Goal: Contribute content

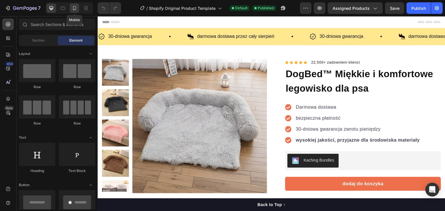
click at [72, 8] on icon at bounding box center [75, 8] width 6 height 6
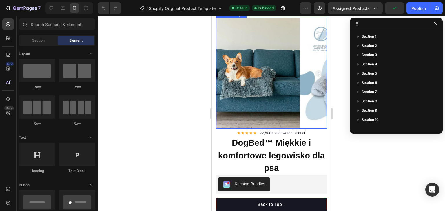
scroll to position [10, 0]
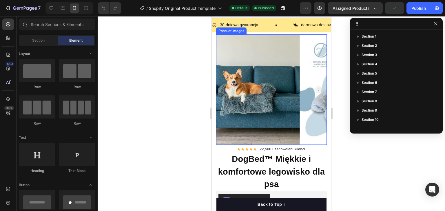
click at [300, 116] on img at bounding box center [355, 89] width 111 height 111
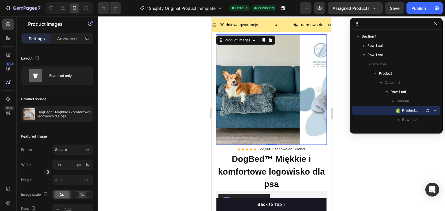
click at [315, 88] on rect "Carousel Next Arrow" at bounding box center [318, 89] width 7 height 7
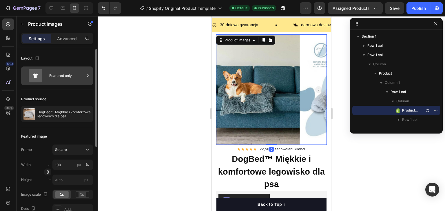
click at [37, 77] on icon at bounding box center [35, 75] width 13 height 13
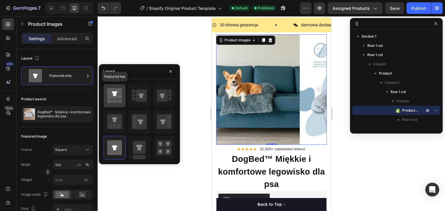
click at [119, 106] on div at bounding box center [115, 95] width 22 height 23
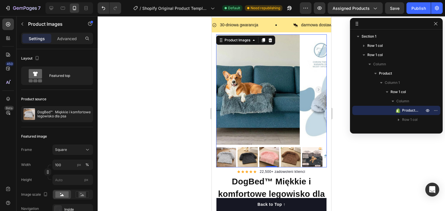
click at [203, 39] on div at bounding box center [271, 113] width 347 height 195
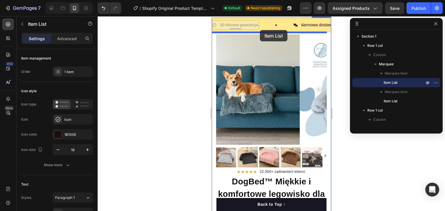
drag, startPoint x: 256, startPoint y: 26, endPoint x: 260, endPoint y: 29, distance: 5.6
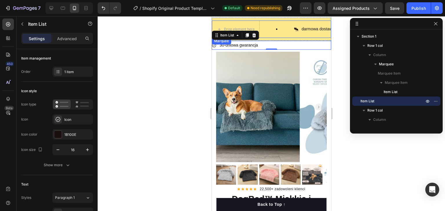
click at [269, 22] on div "Drop element here" at bounding box center [253, 29] width 82 height 17
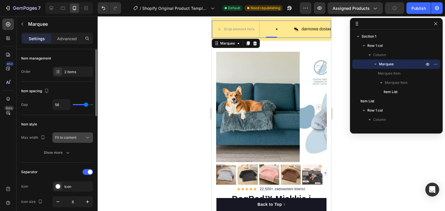
click at [83, 136] on div "Fit to content" at bounding box center [70, 137] width 30 height 5
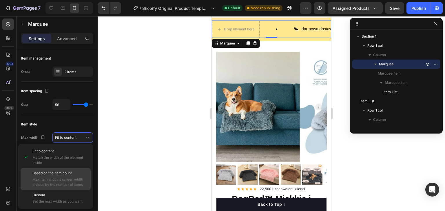
click at [72, 173] on span "Based on the item count" at bounding box center [51, 173] width 39 height 5
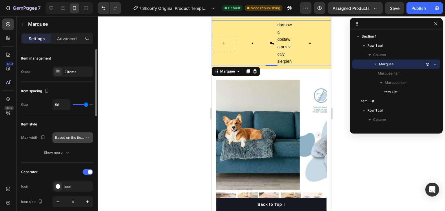
click at [79, 137] on span "Based on the item count" at bounding box center [74, 138] width 39 height 4
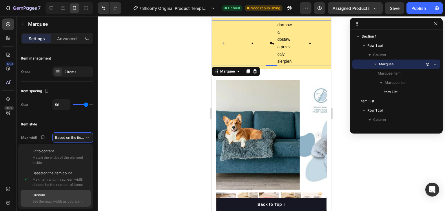
click at [54, 199] on span "Set the max width as you want" at bounding box center [60, 201] width 56 height 5
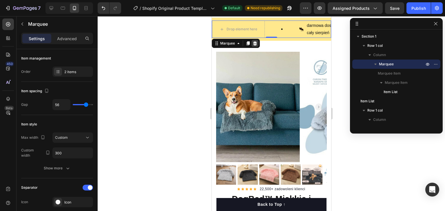
click at [256, 44] on icon at bounding box center [254, 43] width 5 height 5
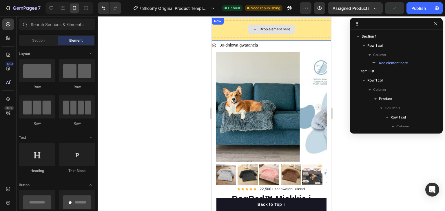
click at [234, 27] on div "Drop element here" at bounding box center [270, 29] width 119 height 17
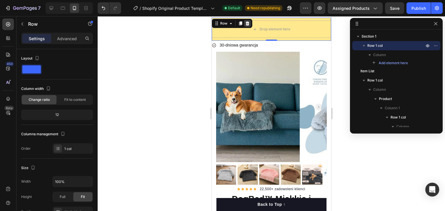
click at [247, 20] on div at bounding box center [247, 23] width 7 height 7
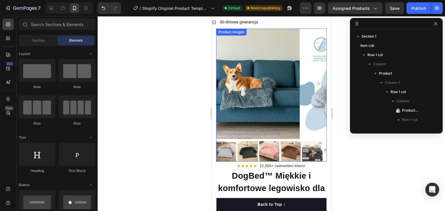
scroll to position [0, 0]
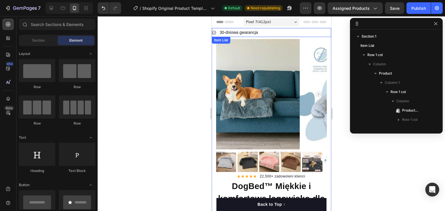
click at [245, 35] on p "30-dniowa gwarancja" at bounding box center [238, 32] width 38 height 7
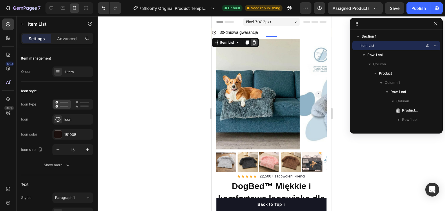
click at [253, 40] on div at bounding box center [253, 42] width 7 height 7
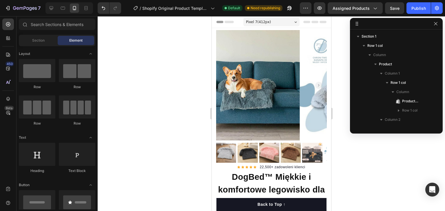
click at [284, 22] on div "Pixel 7 ( 412 px)" at bounding box center [271, 22] width 56 height 9
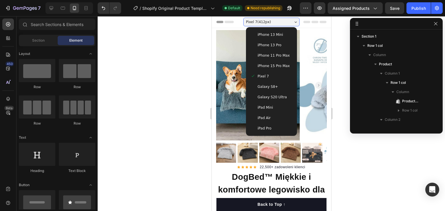
click at [284, 22] on div "Pixel 7 ( 412 px)" at bounding box center [271, 22] width 56 height 9
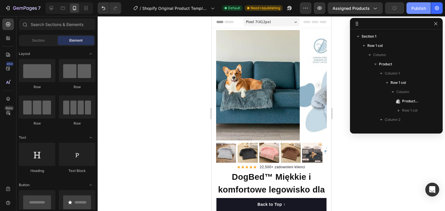
click at [410, 9] on button "Publish" at bounding box center [418, 8] width 24 height 12
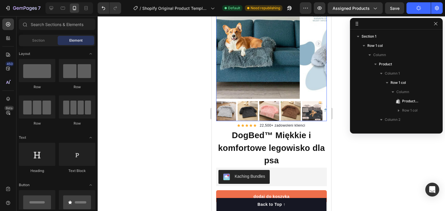
scroll to position [41, 0]
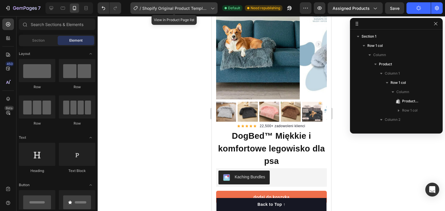
click at [186, 5] on span "Shopify Original Product Template" at bounding box center [175, 8] width 66 height 6
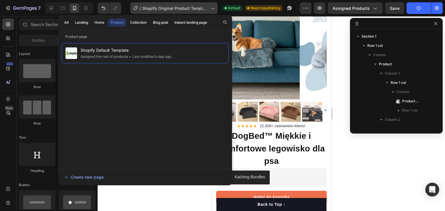
click at [186, 5] on span "Shopify Original Product Template" at bounding box center [175, 8] width 66 height 6
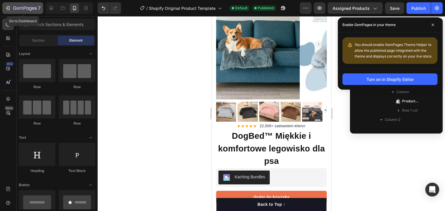
click at [25, 10] on icon "button" at bounding box center [25, 8] width 24 height 5
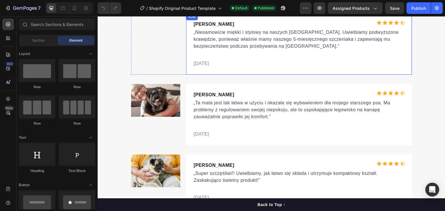
scroll to position [1970, 0]
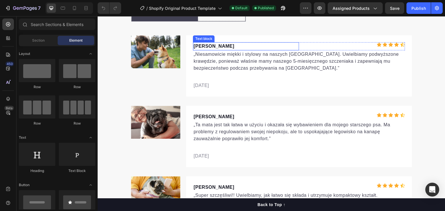
click at [222, 46] on p "[PERSON_NAME]" at bounding box center [246, 46] width 105 height 7
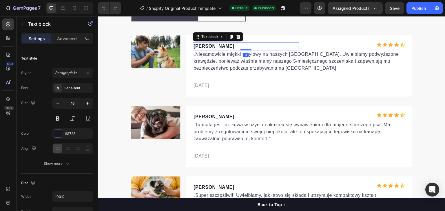
click at [222, 46] on p "[PERSON_NAME]" at bounding box center [246, 46] width 105 height 7
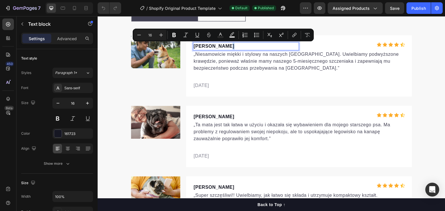
click at [222, 46] on p "[PERSON_NAME]" at bounding box center [246, 46] width 105 height 7
copy p "[PERSON_NAME]"
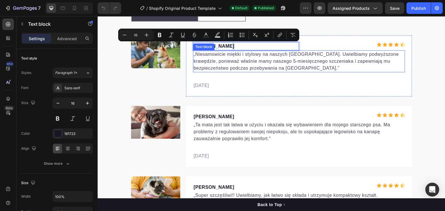
click at [194, 53] on p "„Niesamowicie miękki i stylowy na naszych [GEOGRAPHIC_DATA]. Uwielbiamy podwyżs…" at bounding box center [299, 61] width 211 height 21
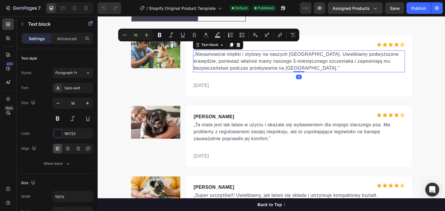
click at [194, 53] on p "„Niesamowicie miękki i stylowy na naszych [GEOGRAPHIC_DATA]. Uwielbiamy podwyżs…" at bounding box center [299, 61] width 211 height 21
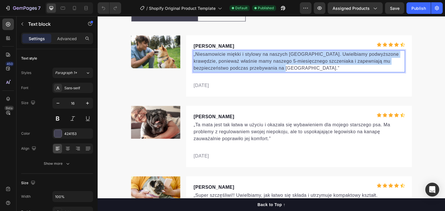
click at [194, 53] on p "„Niesamowicie miękki i stylowy na naszych [GEOGRAPHIC_DATA]. Uwielbiamy podwyżs…" at bounding box center [299, 61] width 211 height 21
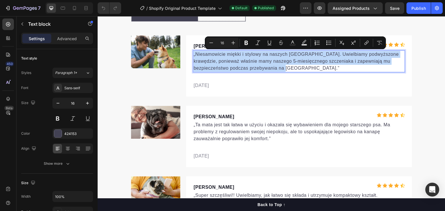
copy p "„Niesamowicie miękki i stylowy na naszych [GEOGRAPHIC_DATA]. Uwielbiamy podwyżs…"
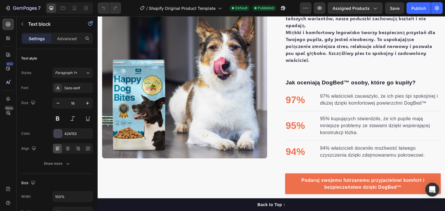
scroll to position [342, 0]
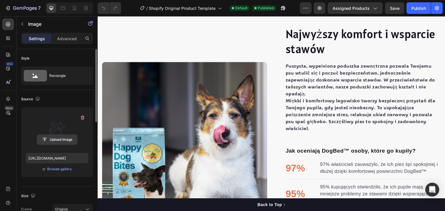
click at [56, 140] on input "file" at bounding box center [57, 140] width 40 height 10
click at [63, 123] on label at bounding box center [57, 130] width 63 height 37
click at [63, 135] on input "file" at bounding box center [57, 140] width 40 height 10
drag, startPoint x: 50, startPoint y: 127, endPoint x: 53, endPoint y: 124, distance: 4.5
drag, startPoint x: 53, startPoint y: 124, endPoint x: 51, endPoint y: 122, distance: 3.1
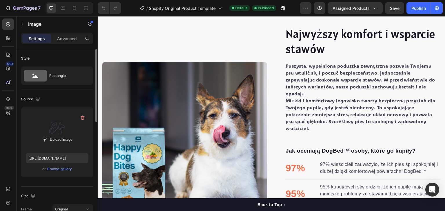
click at [51, 122] on label at bounding box center [57, 130] width 63 height 37
click at [51, 135] on input "file" at bounding box center [57, 140] width 40 height 10
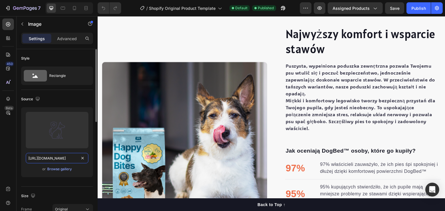
click at [63, 158] on input "[URL][DOMAIN_NAME]" at bounding box center [57, 158] width 63 height 10
click at [62, 168] on div "Browse gallery" at bounding box center [59, 169] width 25 height 5
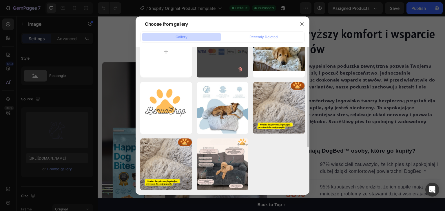
scroll to position [0, 0]
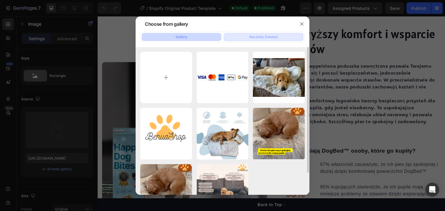
click at [242, 36] on button "Recently Deleted" at bounding box center [264, 37] width 80 height 8
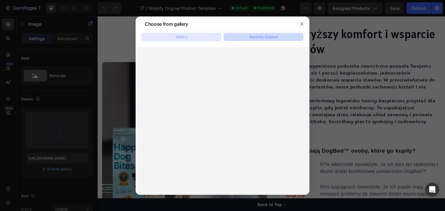
click at [192, 39] on button "Gallery" at bounding box center [182, 37] width 80 height 8
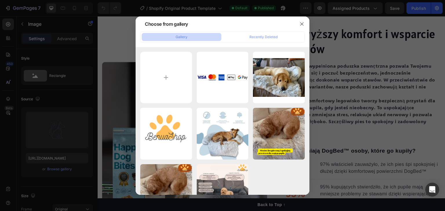
click at [114, 45] on div at bounding box center [222, 105] width 445 height 211
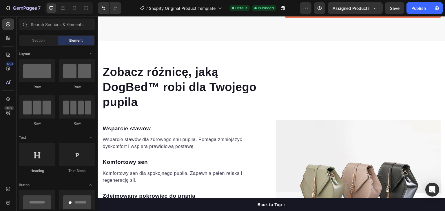
scroll to position [776, 0]
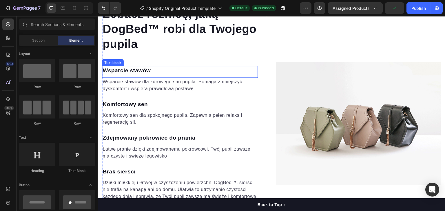
click at [119, 71] on p "Wsparcie stawów" at bounding box center [180, 71] width 155 height 8
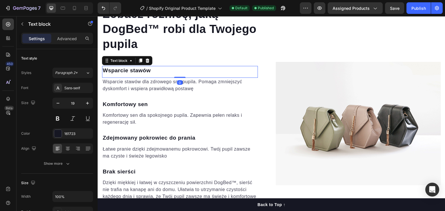
click at [119, 71] on p "Wsparcie stawów" at bounding box center [180, 71] width 155 height 8
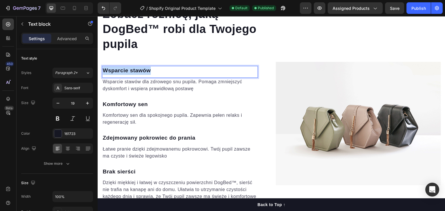
click at [119, 71] on p "Wsparcie stawów" at bounding box center [180, 71] width 155 height 8
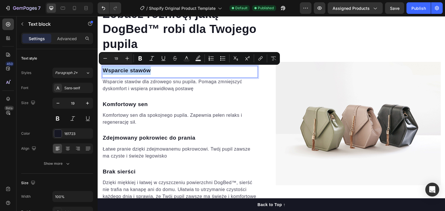
copy p "Wsparcie stawów"
click at [129, 103] on p "Komfortowy sen" at bounding box center [180, 105] width 155 height 8
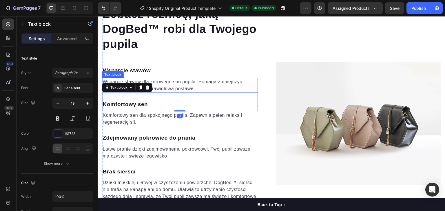
click at [198, 85] on p "Wsparcie stawów dla zdrowego snu pupila. Pomaga zmniejszyć dyskomfort i wspiera…" at bounding box center [180, 86] width 155 height 14
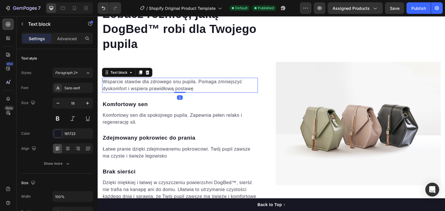
click at [198, 85] on p "Wsparcie stawów dla zdrowego snu pupila. Pomaga zmniejszyć dyskomfort i wspiera…" at bounding box center [180, 86] width 155 height 14
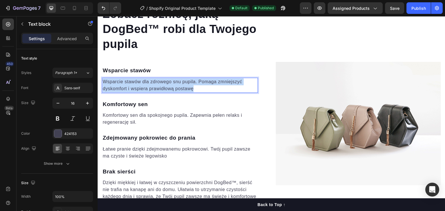
click at [198, 85] on p "Wsparcie stawów dla zdrowego snu pupila. Pomaga zmniejszyć dyskomfort i wspiera…" at bounding box center [180, 86] width 155 height 14
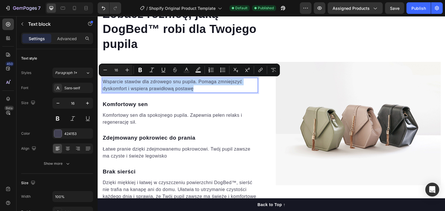
copy p "Wsparcie stawów dla zdrowego snu pupila. Pomaga zmniejszyć dyskomfort i wspiera…"
click at [138, 103] on p "Komfortowy sen" at bounding box center [180, 105] width 155 height 8
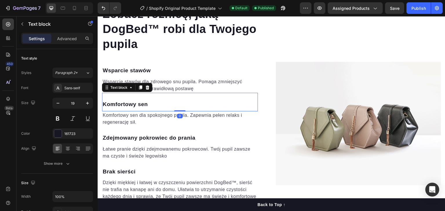
click at [138, 103] on p "Komfortowy sen" at bounding box center [180, 105] width 155 height 8
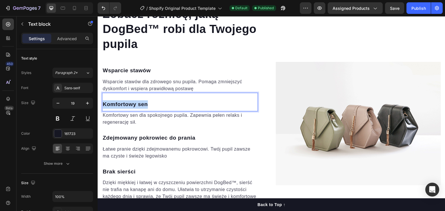
click at [138, 103] on p "Komfortowy sen" at bounding box center [180, 105] width 155 height 8
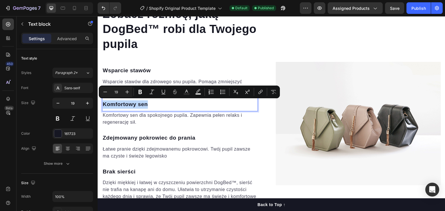
copy p "Komfortowy sen"
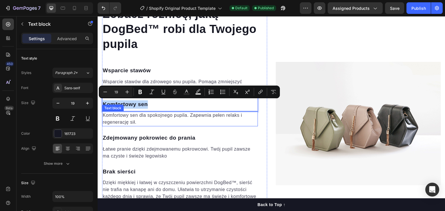
click at [134, 120] on p "Komfortowy sen dla spokojnego pupila. Zapewnia pełen relaks i regenerację sił." at bounding box center [180, 119] width 155 height 14
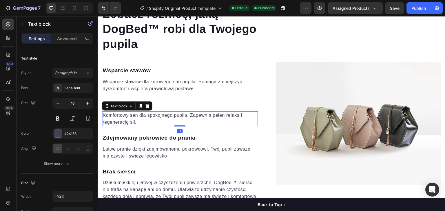
click at [134, 120] on p "Komfortowy sen dla spokojnego pupila. Zapewnia pełen relaks i regenerację sił." at bounding box center [180, 119] width 155 height 14
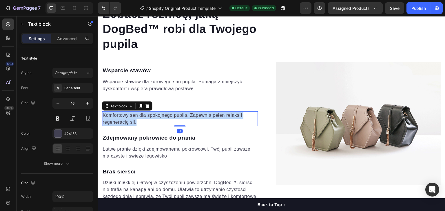
click at [134, 120] on p "Komfortowy sen dla spokojnego pupila. Zapewnia pełen relaks i regenerację sił." at bounding box center [180, 119] width 155 height 14
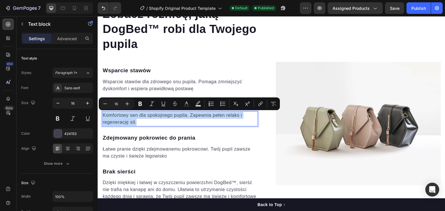
copy p "Komfortowy sen dla spokojnego pupila. Zapewnia pełen relaks i regenerację sił."
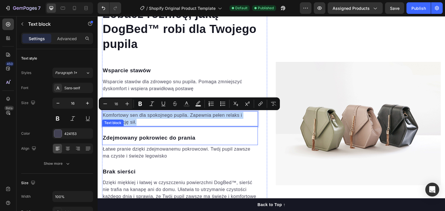
click at [165, 137] on p "Zdejmowany pokrowiec do prania" at bounding box center [180, 138] width 155 height 8
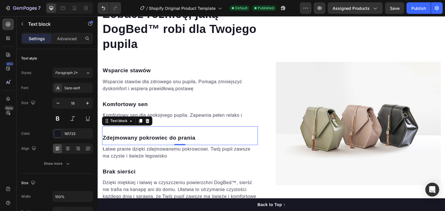
click at [151, 138] on p "Zdejmowany pokrowiec do prania" at bounding box center [180, 138] width 155 height 8
click at [150, 138] on p "Zdejmowany pokrowiec do prania" at bounding box center [180, 138] width 155 height 8
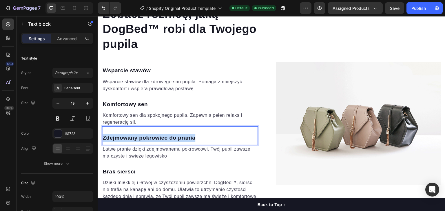
click at [150, 138] on p "Zdejmowany pokrowiec do prania" at bounding box center [180, 138] width 155 height 8
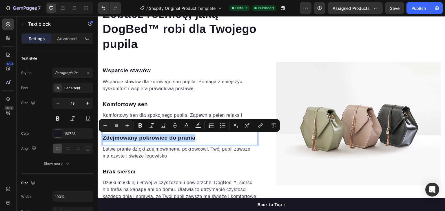
copy p "Zdejmowany pokrowiec do prania"
click at [139, 149] on p "Łatwe pranie dzięki zdejmowanemu pokrowcowi. Twój pupil zawsze ma czyste i świe…" at bounding box center [180, 153] width 155 height 14
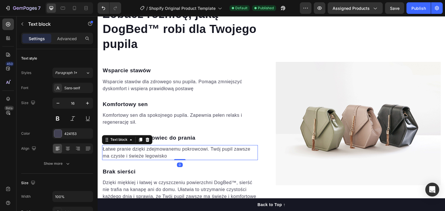
click at [139, 149] on p "Łatwe pranie dzięki zdejmowanemu pokrowcowi. Twój pupil zawsze ma czyste i świe…" at bounding box center [180, 153] width 155 height 14
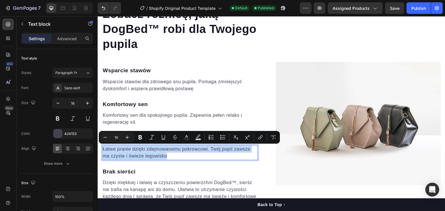
copy p "Łatwe pranie dzięki zdejmowanemu pokrowcowi. Twój pupil zawsze ma czyste i świe…"
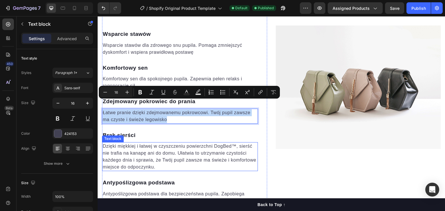
scroll to position [834, 0]
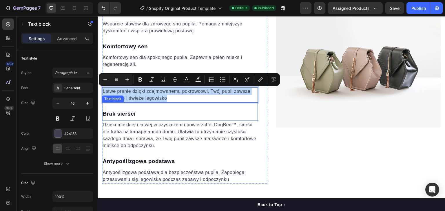
click at [126, 114] on p "Brak sierści" at bounding box center [180, 114] width 155 height 8
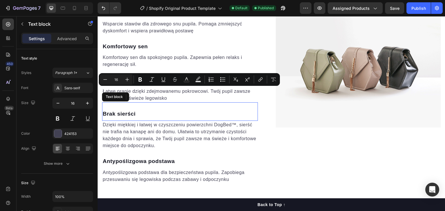
click at [126, 114] on p "Brak sierści" at bounding box center [180, 114] width 155 height 8
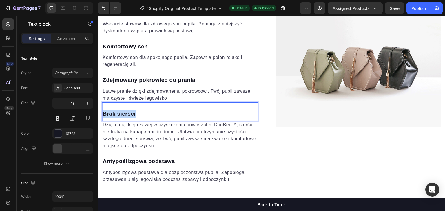
click at [126, 114] on p "Brak sierści" at bounding box center [180, 114] width 155 height 8
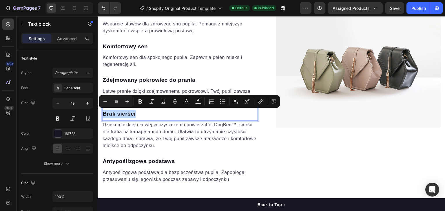
copy p "Brak sierści"
click at [139, 133] on p "Dzięki miękkiej i łatwej w czyszczeniu powierzchni DogBed™, sierść nie trafia n…" at bounding box center [180, 136] width 155 height 28
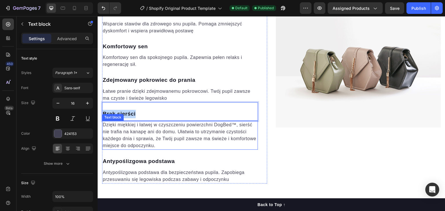
click at [139, 133] on p "Dzięki miękkiej i łatwej w czyszczeniu powierzchni DogBed™, sierść nie trafia n…" at bounding box center [180, 136] width 155 height 28
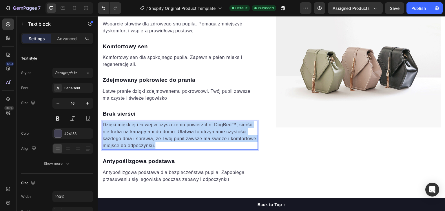
click at [139, 133] on p "Dzięki miękkiej i łatwej w czyszczeniu powierzchni DogBed™, sierść nie trafia n…" at bounding box center [180, 136] width 155 height 28
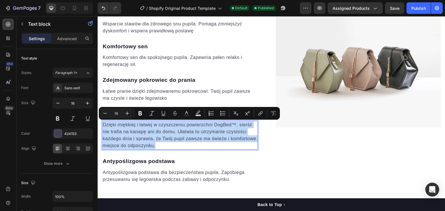
copy p "Dzięki miękkiej i łatwej w czyszczeniu powierzchni DogBed™, sierść nie trafia n…"
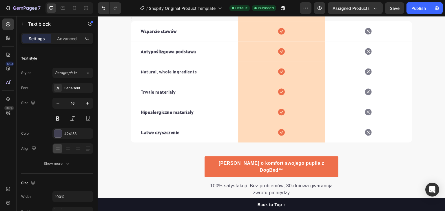
scroll to position [1103, 0]
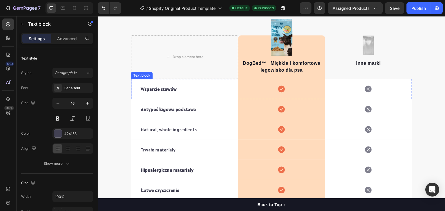
click at [152, 88] on p "Wsparcie stawów" at bounding box center [184, 89] width 87 height 7
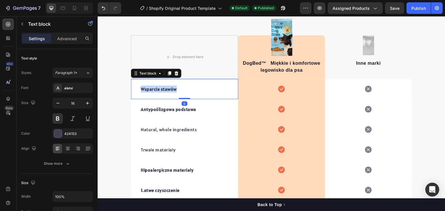
click at [152, 88] on p "Wsparcie stawów" at bounding box center [184, 89] width 87 height 7
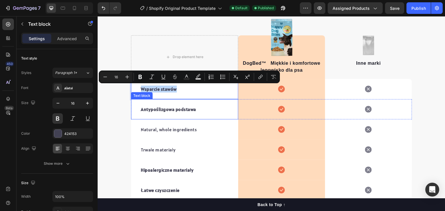
click at [153, 106] on p "Antypoślizgowa podstawa" at bounding box center [184, 109] width 87 height 7
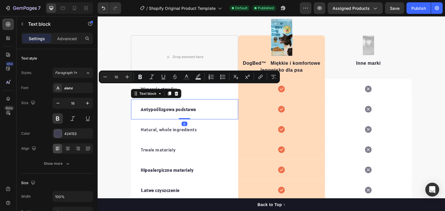
click at [153, 106] on p "Antypoślizgowa podstawa" at bounding box center [184, 109] width 87 height 7
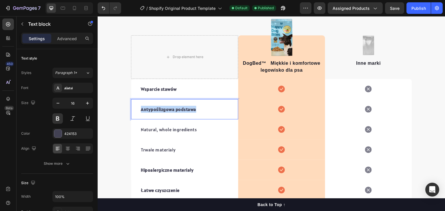
click at [153, 106] on p "Antypoślizgowa podstawa" at bounding box center [184, 109] width 87 height 7
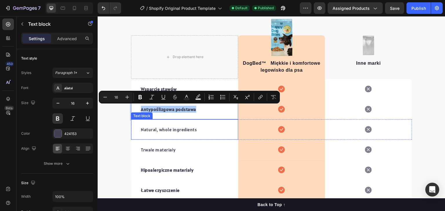
click at [156, 130] on p "Natural, whole ingredients" at bounding box center [184, 129] width 87 height 7
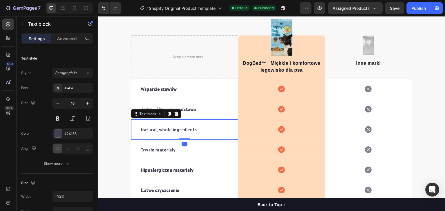
click at [156, 130] on p "Natural, whole ingredients" at bounding box center [184, 129] width 87 height 7
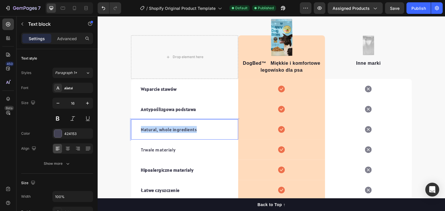
click at [156, 130] on p "Natural, whole ingredients" at bounding box center [184, 129] width 87 height 7
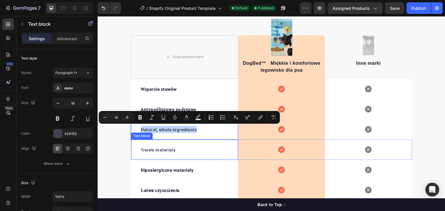
click at [160, 148] on p "Trwałe materiały" at bounding box center [184, 150] width 87 height 7
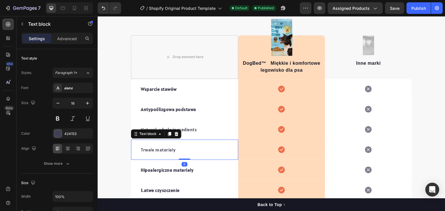
click at [160, 148] on p "Trwałe materiały" at bounding box center [184, 150] width 87 height 7
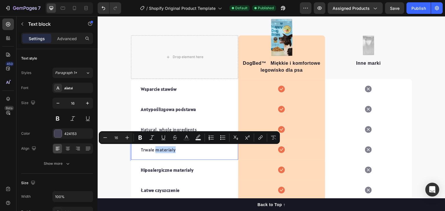
click at [156, 149] on p "Trwałe materiały" at bounding box center [184, 150] width 87 height 7
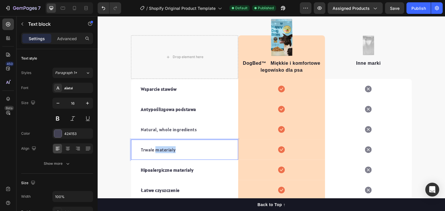
click at [156, 149] on p "Trwałe materiały" at bounding box center [184, 150] width 87 height 7
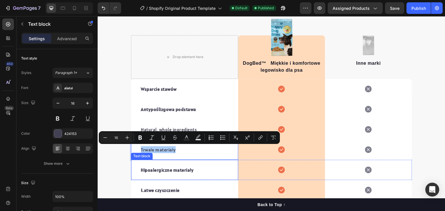
click at [156, 168] on p "Hipoalergiczne materiały" at bounding box center [184, 170] width 87 height 7
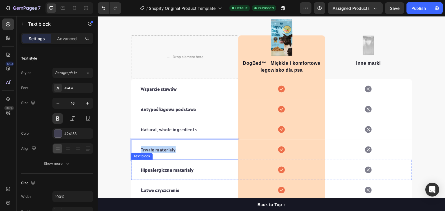
click at [156, 168] on p "Hipoalergiczne materiały" at bounding box center [184, 170] width 87 height 7
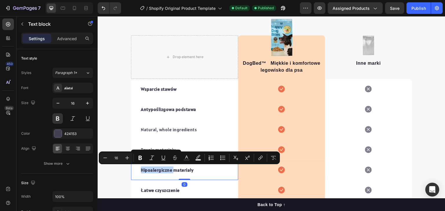
click at [157, 167] on p "Hipoalergiczne materiały" at bounding box center [184, 170] width 87 height 7
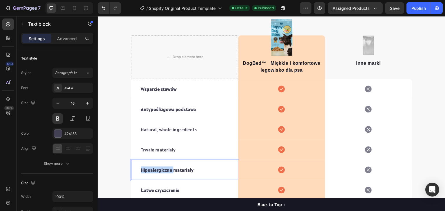
click at [157, 167] on p "Hipoalergiczne materiały" at bounding box center [184, 170] width 87 height 7
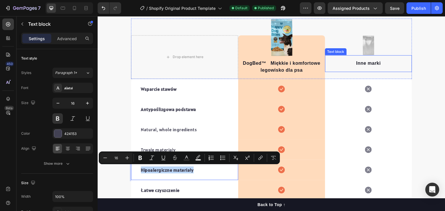
click at [372, 63] on p "Inne marki" at bounding box center [369, 63] width 86 height 7
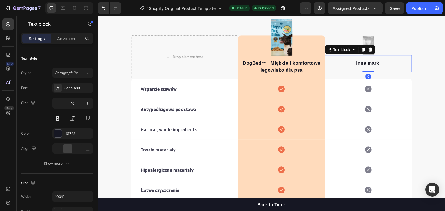
click at [372, 63] on p "Inne marki" at bounding box center [369, 63] width 86 height 7
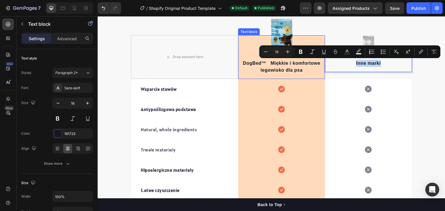
click at [284, 63] on p "DogBed™ Miękkie i komfortowe legowisko dla psa" at bounding box center [282, 67] width 86 height 14
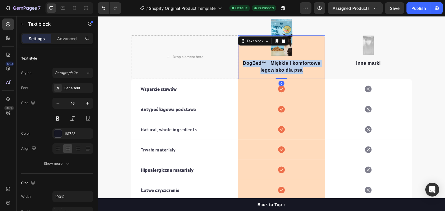
click at [284, 63] on p "DogBed™ Miękkie i komfortowe legowisko dla psa" at bounding box center [282, 67] width 86 height 14
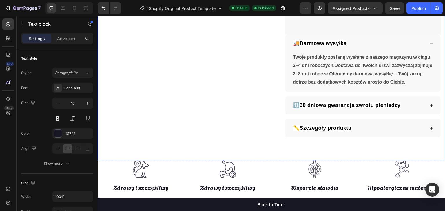
scroll to position [261, 0]
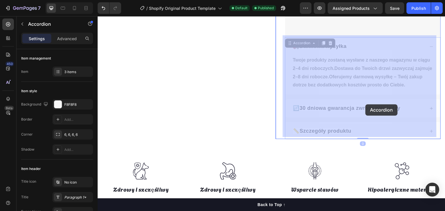
drag, startPoint x: 283, startPoint y: 106, endPoint x: 366, endPoint y: 105, distance: 82.9
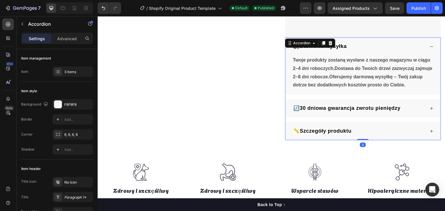
click at [345, 105] on span "🔃30 dniowa gwarancja zwrotu pieniędzy" at bounding box center [346, 108] width 107 height 6
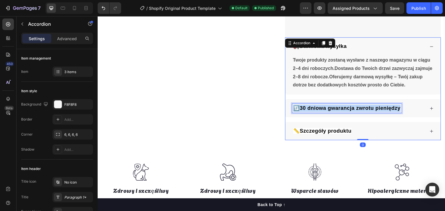
click at [345, 105] on span "🔃30 dniowa gwarancja zwrotu pieniędzy" at bounding box center [346, 108] width 107 height 6
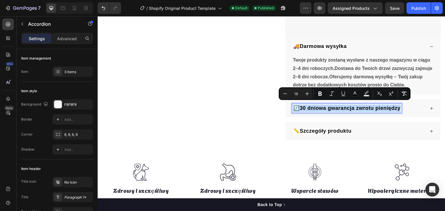
click at [415, 107] on div "🔃30 dniowa gwarancja zwrotu pieniędzy" at bounding box center [358, 108] width 133 height 9
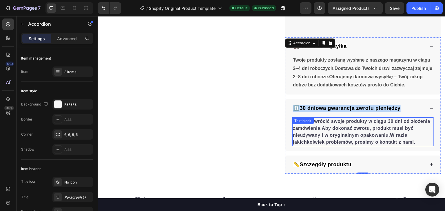
click at [318, 129] on p "Możesz zwrócić swoje produkty w ciągu 30 dni od złożenia zamówienia.Aby dokonać…" at bounding box center [363, 132] width 140 height 28
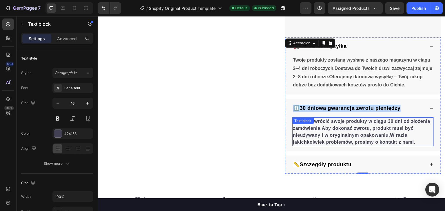
click at [318, 129] on p "Możesz zwrócić swoje produkty w ciągu 30 dni od złożenia zamówienia.Aby dokonać…" at bounding box center [363, 132] width 140 height 28
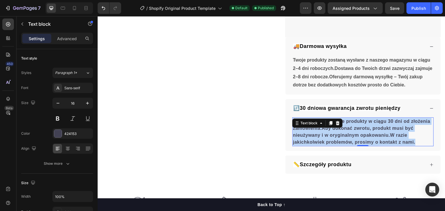
click at [318, 129] on p "Możesz zwrócić swoje produkty w ciągu 30 dni od złożenia zamówienia.Aby dokonać…" at bounding box center [363, 132] width 140 height 28
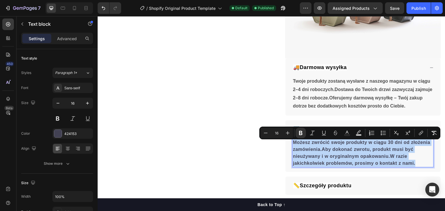
scroll to position [232, 0]
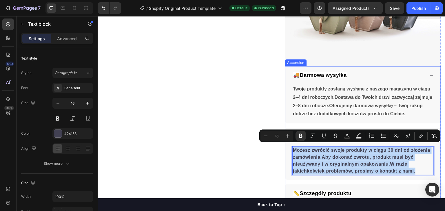
click at [320, 74] on span "🚚Darmowa wysyłka" at bounding box center [320, 75] width 54 height 6
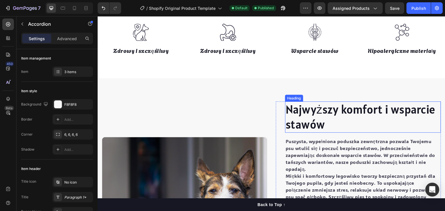
scroll to position [492, 0]
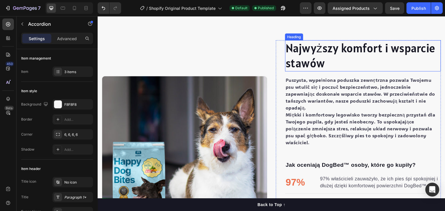
click at [307, 55] on h2 "Najwyższy komfort i wsparcie stawów" at bounding box center [363, 55] width 156 height 31
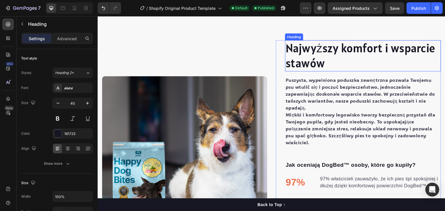
click at [307, 55] on h2 "Najwyższy komfort i wsparcie stawów" at bounding box center [363, 55] width 156 height 31
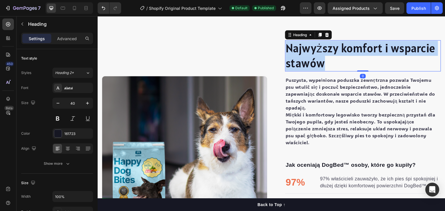
click at [307, 55] on p "Najwyższy komfort i wsparcie stawów" at bounding box center [363, 56] width 155 height 30
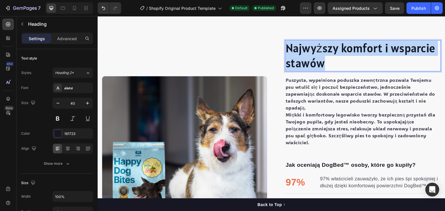
click at [307, 55] on p "Najwyższy komfort i wsparcie stawów" at bounding box center [363, 56] width 155 height 30
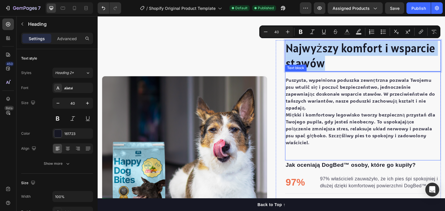
click at [290, 94] on p "Puszysta, wypełniona poduszka zewnętrzna pozwala Twojemu psu wtulić się i poczu…" at bounding box center [363, 94] width 155 height 35
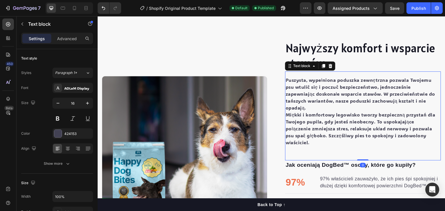
click at [290, 94] on p "Puszysta, wypełniona poduszka zewnętrzna pozwala Twojemu psu wtulić się i poczu…" at bounding box center [363, 94] width 155 height 35
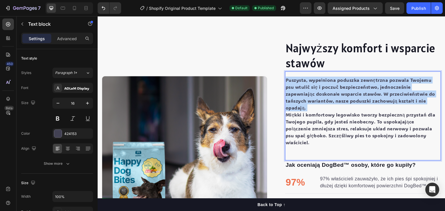
click at [290, 94] on p "Puszysta, wypełniona poduszka zewnętrzna pozwala Twojemu psu wtulić się i poczu…" at bounding box center [363, 94] width 155 height 35
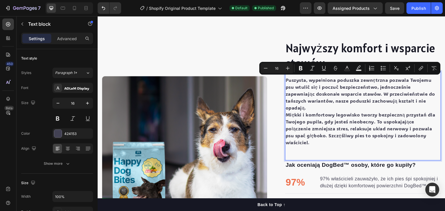
click at [290, 112] on p "Miękki i komfortowy legowisko tworzy bezpieczną przystań dla Twojego pupila, gd…" at bounding box center [363, 129] width 155 height 35
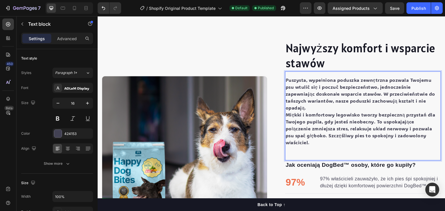
click at [290, 112] on p "Miękki i komfortowy legowisko tworzy bezpieczną przystań dla Twojego pupila, gd…" at bounding box center [363, 129] width 155 height 35
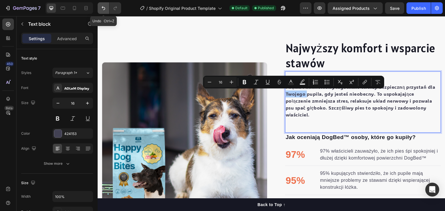
click at [104, 8] on icon "Undo/Redo" at bounding box center [104, 8] width 6 height 6
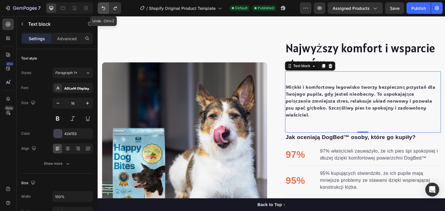
click at [104, 8] on icon "Undo/Redo" at bounding box center [104, 8] width 6 height 6
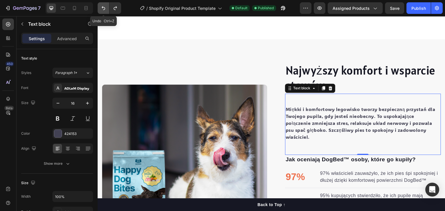
click at [104, 8] on icon "Undo/Redo" at bounding box center [104, 8] width 6 height 6
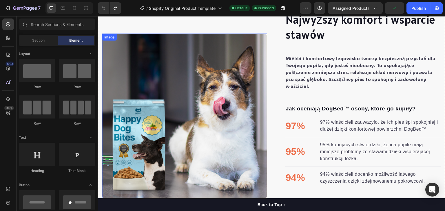
scroll to position [464, 0]
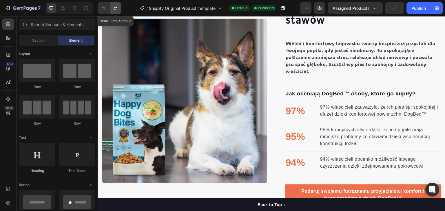
click at [114, 8] on icon "Undo/Redo" at bounding box center [115, 8] width 6 height 6
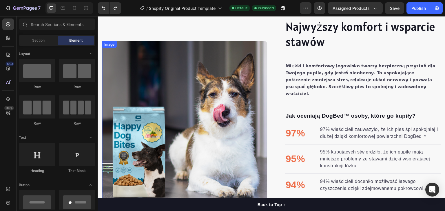
scroll to position [435, 0]
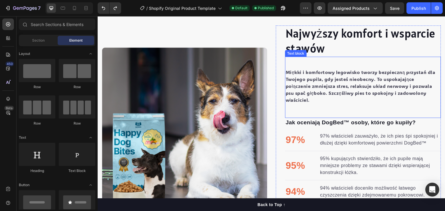
click at [300, 75] on p "Miękki i komfortowy legowisko tworzy bezpieczną przystań dla Twojego pupila, gd…" at bounding box center [363, 86] width 155 height 35
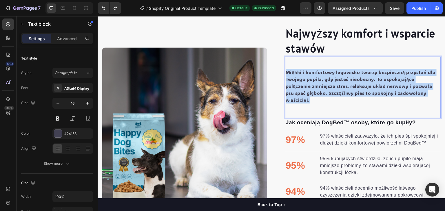
click at [300, 75] on p "Miękki i komfortowy legowisko tworzy bezpieczną przystań dla Twojego pupila, gd…" at bounding box center [363, 86] width 155 height 35
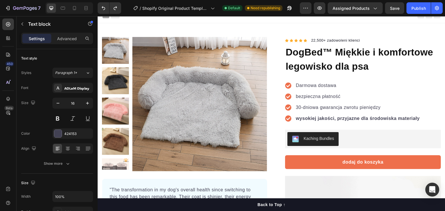
scroll to position [0, 0]
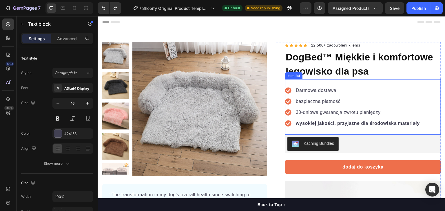
click at [328, 91] on p "Darmowa dostawa" at bounding box center [358, 90] width 124 height 7
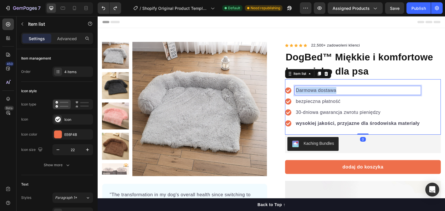
click at [328, 91] on p "Darmowa dostawa" at bounding box center [358, 90] width 124 height 7
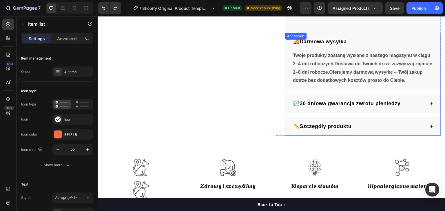
scroll to position [232, 0]
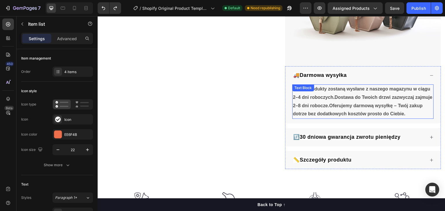
click at [317, 96] on strong "Twoje produkty zostaną wysłane z naszego magazynu w ciągu 2–4 dni roboczych.Dos…" at bounding box center [363, 102] width 140 height 30
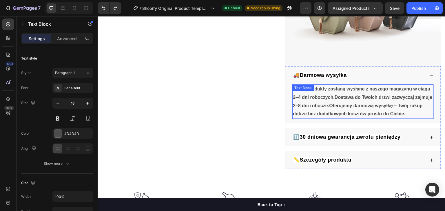
click at [317, 96] on strong "Twoje produkty zostaną wysłane z naszego magazynu w ciągu 2–4 dni roboczych.Dos…" at bounding box center [363, 102] width 140 height 30
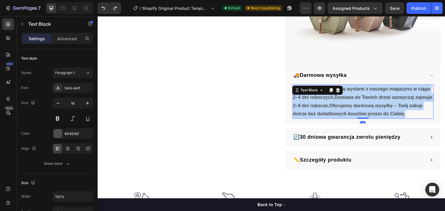
click at [317, 96] on strong "Twoje produkty zostaną wysłane z naszego magazynu w ciągu 2–4 dni roboczych.Dos…" at bounding box center [363, 102] width 140 height 30
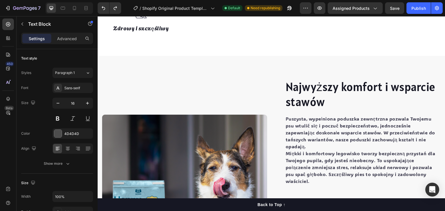
scroll to position [261, 0]
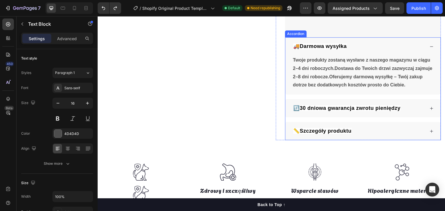
drag, startPoint x: 367, startPoint y: 43, endPoint x: 340, endPoint y: 43, distance: 26.9
click at [367, 43] on div "🚚Darmowa wysyłka" at bounding box center [358, 46] width 133 height 9
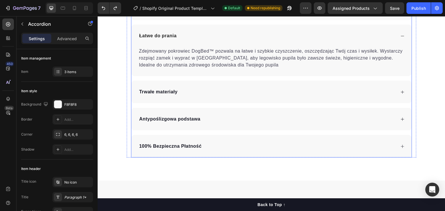
scroll to position [1651, 0]
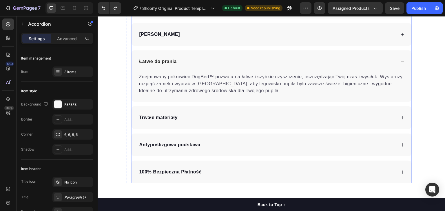
click at [166, 11] on p "Dlaczego DogBed™?" at bounding box center [163, 7] width 49 height 7
click at [171, 11] on p "Dlaczego DogBed™?" at bounding box center [163, 7] width 49 height 7
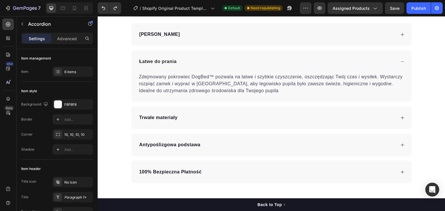
click at [171, 11] on p "Dlaczego DogBed™?" at bounding box center [163, 7] width 49 height 7
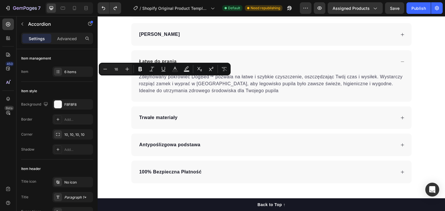
click at [303, 12] on div "Dlaczego DogBed™?" at bounding box center [267, 7] width 258 height 9
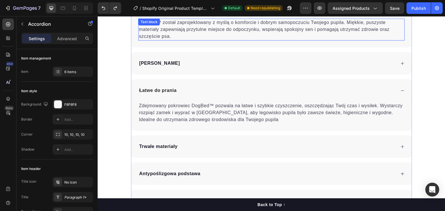
click at [178, 40] on p "DogBed™ został zaprojektowany z myślą o komforcie i dobrym samopoczuciu Twojego…" at bounding box center [271, 29] width 265 height 21
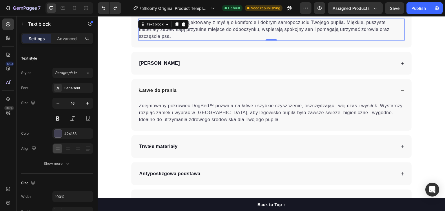
click at [178, 40] on p "DogBed™ został zaprojektowany z myślą o komforcie i dobrym samopoczuciu Twojego…" at bounding box center [271, 29] width 265 height 21
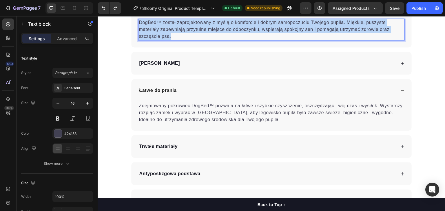
click at [178, 40] on p "DogBed™ został zaprojektowany z myślą o komforcie i dobrym samopoczuciu Twojego…" at bounding box center [271, 29] width 265 height 21
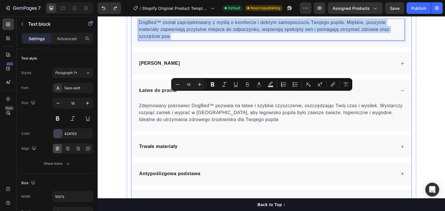
click at [150, 67] on p "[PERSON_NAME]" at bounding box center [159, 63] width 41 height 7
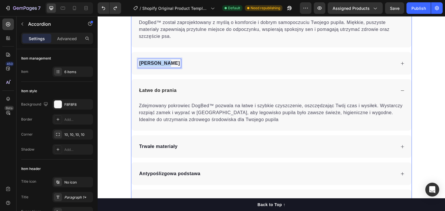
click at [150, 67] on p "[PERSON_NAME]" at bounding box center [159, 63] width 41 height 7
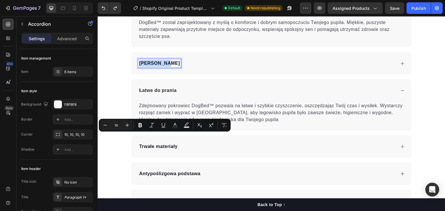
click at [171, 68] on div "[PERSON_NAME]" at bounding box center [267, 63] width 258 height 9
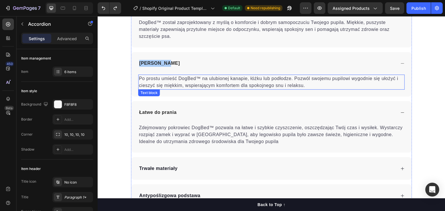
click at [173, 89] on p "Po prostu umieść DogBed™ na ulubionej kanapie, łóżku lub podłodze. Pozwól swoje…" at bounding box center [271, 82] width 265 height 14
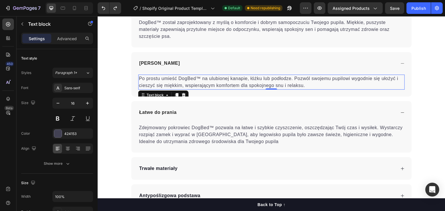
click at [173, 89] on p "Po prostu umieść DogBed™ na ulubionej kanapie, łóżku lub podłodze. Pozwól swoje…" at bounding box center [271, 82] width 265 height 14
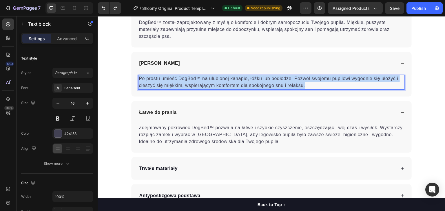
click at [173, 89] on p "Po prostu umieść DogBed™ na ulubionej kanapie, łóżku lub podłodze. Pozwól swoje…" at bounding box center [271, 82] width 265 height 14
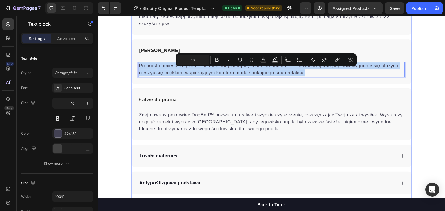
scroll to position [1738, 0]
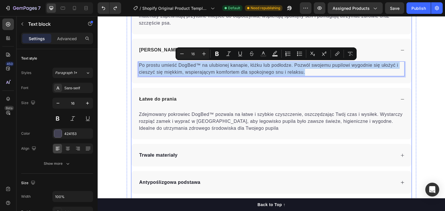
click at [156, 98] on p "Łatwe do prania" at bounding box center [157, 99] width 37 height 7
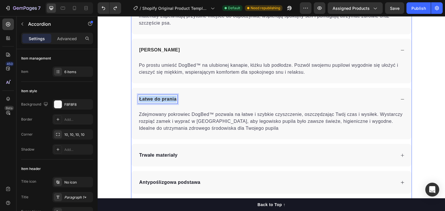
click at [156, 98] on p "Łatwe do prania" at bounding box center [157, 99] width 37 height 7
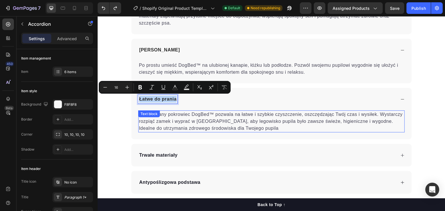
click at [166, 119] on p "Zdejmowany pokrowiec DogBed™ pozwala na łatwe i szybkie czyszczenie, oszczędzaj…" at bounding box center [271, 121] width 265 height 21
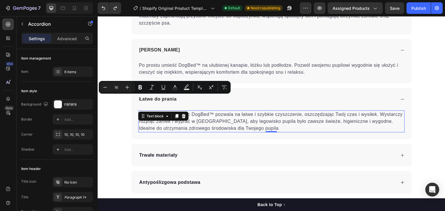
click at [166, 119] on div "Text block" at bounding box center [155, 116] width 31 height 7
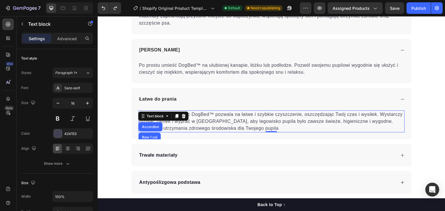
click at [166, 119] on div "Text block" at bounding box center [155, 116] width 31 height 7
click at [168, 124] on p "Zdejmowany pokrowiec DogBed™ pozwala na łatwe i szybkie czyszczenie, oszczędzaj…" at bounding box center [271, 121] width 265 height 21
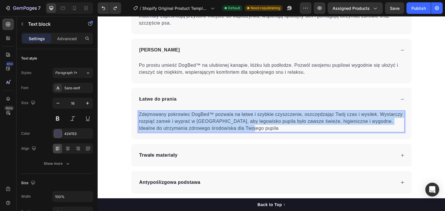
click at [168, 124] on p "Zdejmowany pokrowiec DogBed™ pozwala na łatwe i szybkie czyszczenie, oszczędzaj…" at bounding box center [271, 121] width 265 height 21
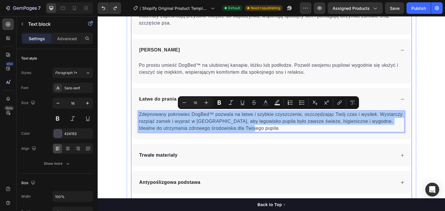
click at [154, 155] on p "Trwałe materiały" at bounding box center [158, 155] width 39 height 7
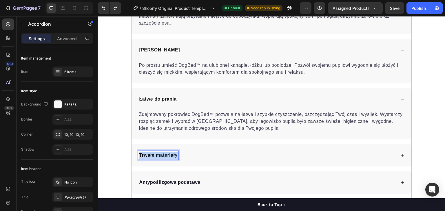
click at [154, 155] on p "Trwałe materiały" at bounding box center [158, 155] width 39 height 7
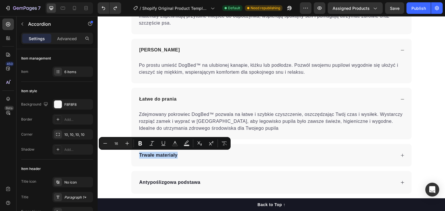
click at [188, 160] on div "Trwałe materiały" at bounding box center [271, 155] width 280 height 23
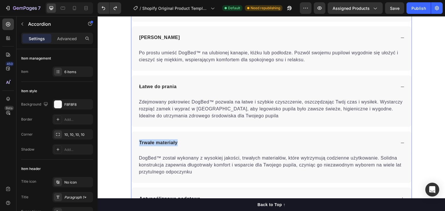
scroll to position [1767, 0]
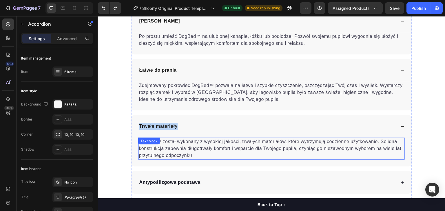
click at [166, 152] on p "DogBed™ został wykonany z wysokiej jakości, trwałych materiałów, które wytrzymu…" at bounding box center [271, 148] width 265 height 21
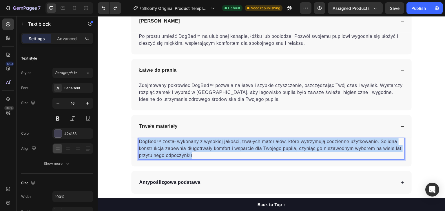
click at [166, 152] on p "DogBed™ został wykonany z wysokiej jakości, trwałych materiałów, które wytrzymu…" at bounding box center [271, 148] width 265 height 21
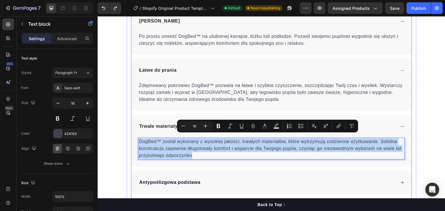
scroll to position [1796, 0]
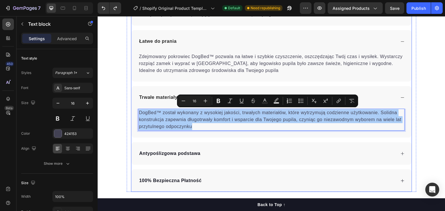
click at [162, 154] on p "Antypoślizgowa podstawa" at bounding box center [169, 153] width 61 height 7
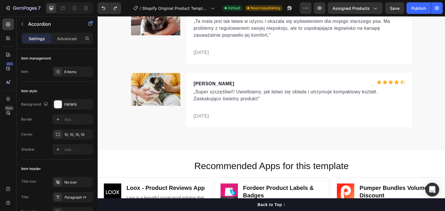
scroll to position [1941, 0]
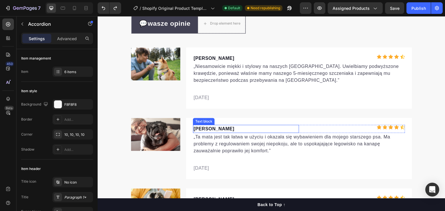
click at [214, 129] on p "[PERSON_NAME]" at bounding box center [246, 129] width 105 height 7
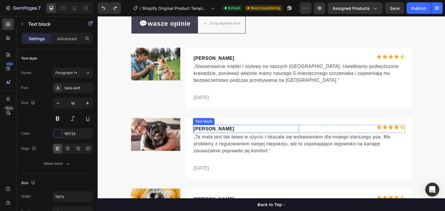
click at [214, 129] on p "[PERSON_NAME]" at bounding box center [246, 129] width 105 height 7
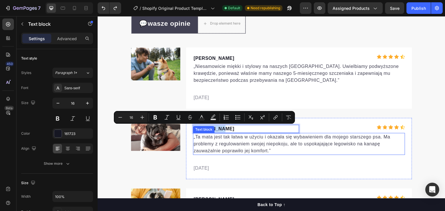
click at [210, 144] on p "„Ta mata jest tak łatwa w użyciu i okazała się wybawieniem dla mojego starszego…" at bounding box center [299, 144] width 211 height 21
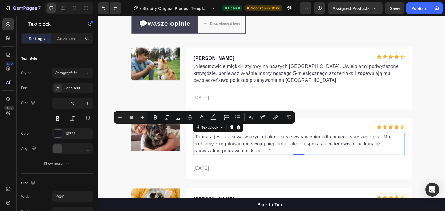
click at [210, 144] on p "„Ta mata jest tak łatwa w użyciu i okazała się wybawieniem dla mojego starszego…" at bounding box center [299, 144] width 211 height 21
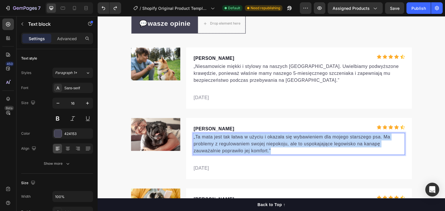
click at [210, 144] on p "„Ta mata jest tak łatwa w użyciu i okazała się wybawieniem dla mojego starszego…" at bounding box center [299, 144] width 211 height 21
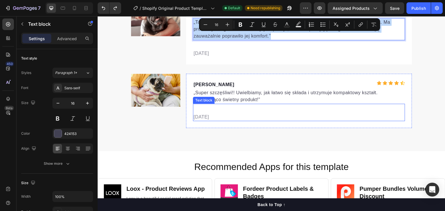
scroll to position [2057, 0]
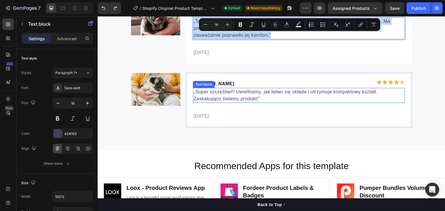
click at [200, 83] on div "Text block" at bounding box center [203, 84] width 19 height 5
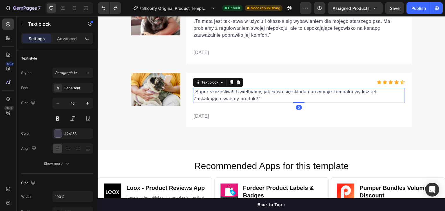
click at [237, 97] on p "„Super szczęśliwi!! Uwielbiamy, jak łatwo się składa i utrzymuje kompaktowy ksz…" at bounding box center [299, 96] width 211 height 14
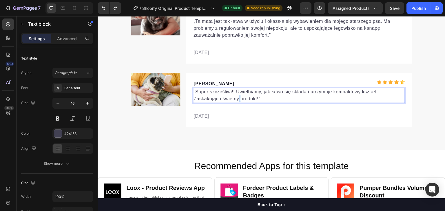
click at [237, 97] on p "„Super szczęśliwi!! Uwielbiamy, jak łatwo się składa i utrzymuje kompaktowy ksz…" at bounding box center [299, 96] width 211 height 14
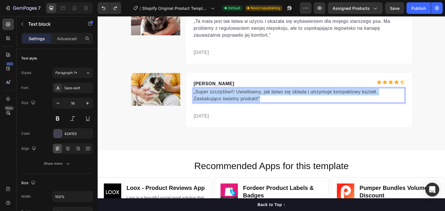
click at [237, 97] on p "„Super szczęśliwi!! Uwielbiamy, jak łatwo się składa i utrzymuje kompaktowy ksz…" at bounding box center [299, 96] width 211 height 14
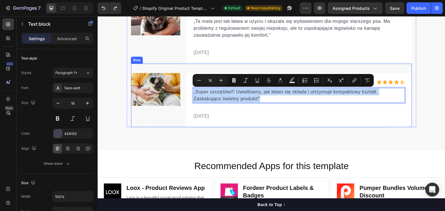
click at [175, 66] on div "Image [PERSON_NAME] Text block Icon Icon Icon Icon Icon Icon List Hoz Row „Supe…" at bounding box center [271, 96] width 281 height 64
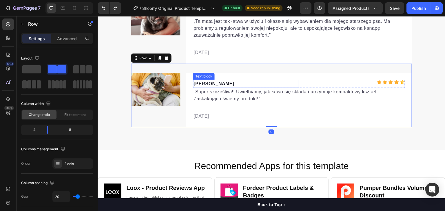
click at [199, 84] on p "[PERSON_NAME]" at bounding box center [246, 84] width 105 height 7
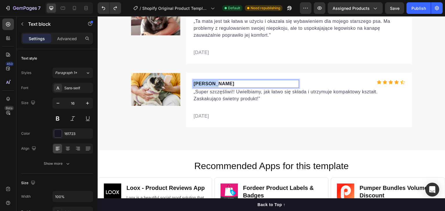
click at [199, 84] on p "[PERSON_NAME]" at bounding box center [246, 84] width 105 height 7
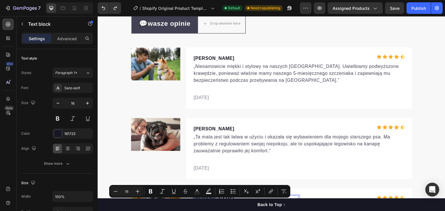
scroll to position [1883, 0]
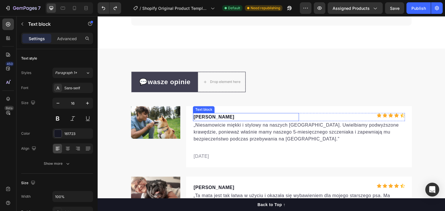
click at [209, 116] on p "[PERSON_NAME]" at bounding box center [246, 117] width 105 height 7
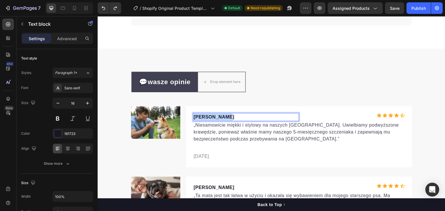
click at [209, 116] on p "[PERSON_NAME]" at bounding box center [246, 117] width 105 height 7
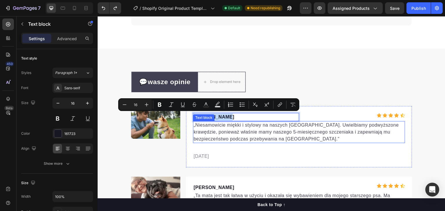
click at [222, 132] on p "„Niesamowicie miękki i stylowy na naszych [GEOGRAPHIC_DATA]. Uwielbiamy podwyżs…" at bounding box center [299, 132] width 211 height 21
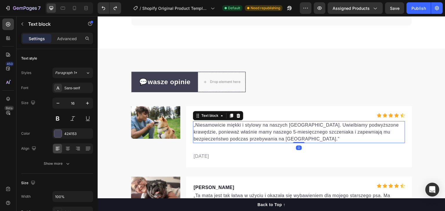
click at [222, 132] on p "„Niesamowicie miękki i stylowy na naszych [GEOGRAPHIC_DATA]. Uwielbiamy podwyżs…" at bounding box center [299, 132] width 211 height 21
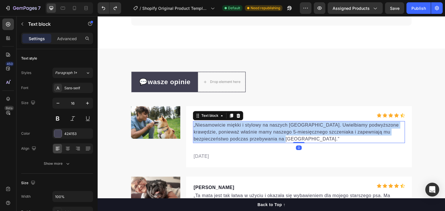
click at [222, 132] on p "„Niesamowicie miękki i stylowy na naszych [GEOGRAPHIC_DATA]. Uwielbiamy podwyżs…" at bounding box center [299, 132] width 211 height 21
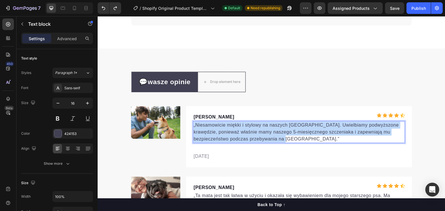
click at [222, 132] on p "„Niesamowicie miękki i stylowy na naszych [GEOGRAPHIC_DATA]. Uwielbiamy podwyżs…" at bounding box center [299, 132] width 211 height 21
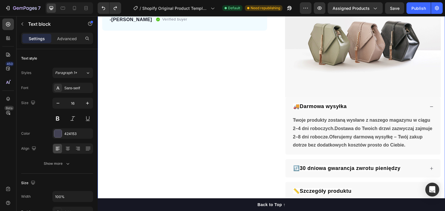
scroll to position [203, 0]
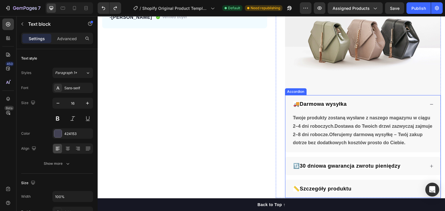
click at [395, 101] on div "🚚Darmowa wysyłka" at bounding box center [358, 104] width 133 height 9
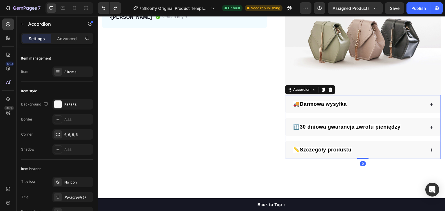
click at [334, 101] on span "🚚Darmowa wysyłka" at bounding box center [320, 104] width 54 height 6
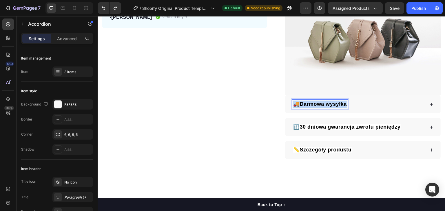
click at [334, 101] on span "🚚Darmowa wysyłka" at bounding box center [320, 104] width 54 height 6
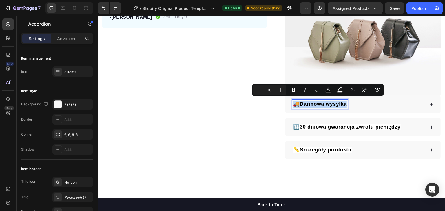
click at [319, 105] on p "🚚Darmowa wysyłka" at bounding box center [320, 104] width 54 height 7
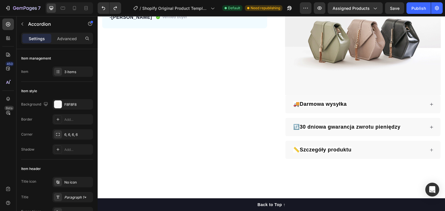
click at [379, 101] on div "🚚Darmowa wysyłka" at bounding box center [358, 104] width 133 height 9
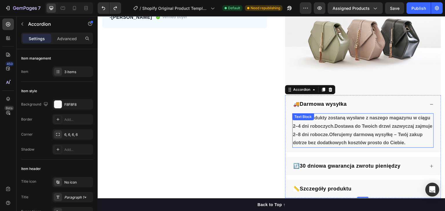
click at [338, 122] on strong "Twoje produkty zostaną wysłane z naszego magazynu w ciągu 2–4 dni roboczych.Dos…" at bounding box center [363, 131] width 140 height 30
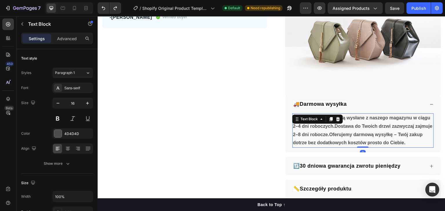
click at [338, 122] on strong "Twoje produkty zostaną wysłane z naszego magazynu w ciągu 2–4 dni roboczych.Dos…" at bounding box center [363, 131] width 140 height 30
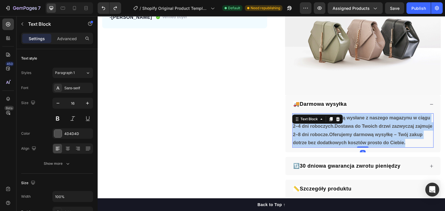
click at [338, 122] on strong "Twoje produkty zostaną wysłane z naszego magazynu w ciągu 2–4 dni roboczych.Dos…" at bounding box center [363, 131] width 140 height 30
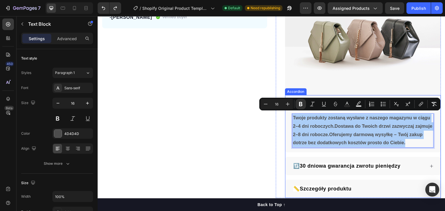
click at [335, 164] on span "🔃30 dniowa gwarancja zwrotu pieniędzy" at bounding box center [346, 166] width 107 height 6
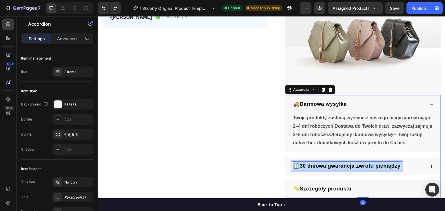
click at [335, 164] on span "🔃30 dniowa gwarancja zwrotu pieniędzy" at bounding box center [346, 166] width 107 height 6
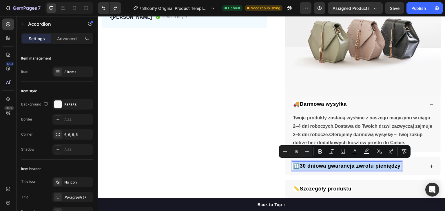
click at [410, 162] on div "🔃30 dniowa gwarancja zwrotu pieniędzy" at bounding box center [358, 166] width 133 height 9
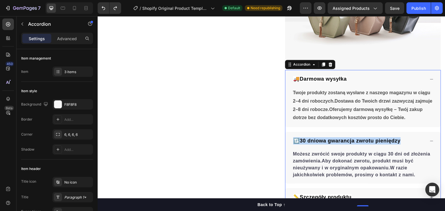
scroll to position [261, 0]
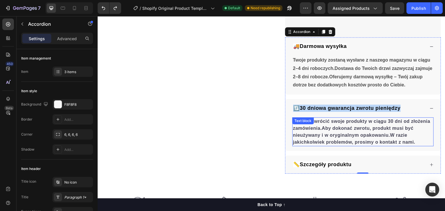
click at [332, 129] on p "Możesz zwrócić swoje produkty w ciągu 30 dni od złożenia zamówienia.Aby dokonać…" at bounding box center [363, 132] width 140 height 28
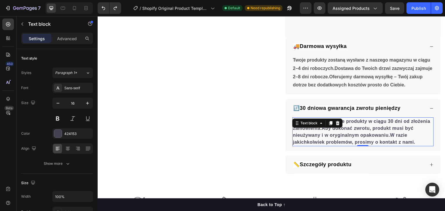
click at [332, 129] on p "Możesz zwrócić swoje produkty w ciągu 30 dni od złożenia zamówienia.Aby dokonać…" at bounding box center [363, 132] width 140 height 28
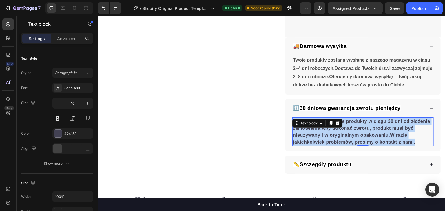
click at [332, 129] on p "Możesz zwrócić swoje produkty w ciągu 30 dni od złożenia zamówienia.Aby dokonać…" at bounding box center [363, 132] width 140 height 28
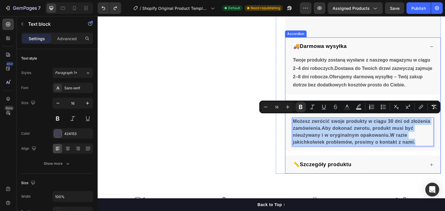
click at [310, 163] on span "📏Szczegóły produktu" at bounding box center [322, 165] width 59 height 6
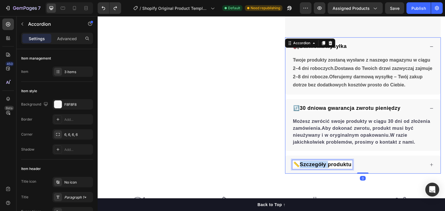
click at [311, 163] on span "📏Szczegóły produktu" at bounding box center [322, 165] width 59 height 6
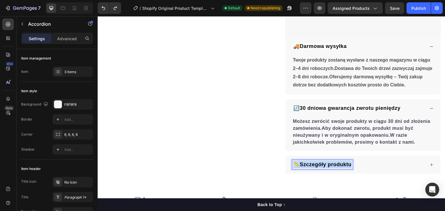
click at [311, 163] on span "📏Szczegóły produktu" at bounding box center [322, 165] width 59 height 6
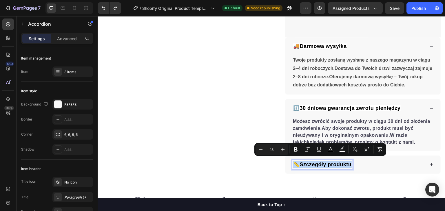
click at [364, 164] on div "📏Szczegóły produktu" at bounding box center [358, 164] width 133 height 9
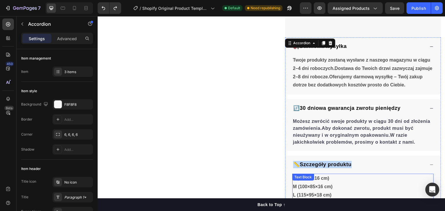
scroll to position [319, 0]
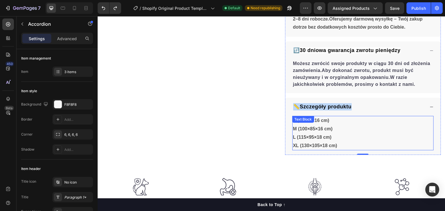
click at [306, 127] on strong "M (100×85×16 cm)" at bounding box center [313, 129] width 40 height 5
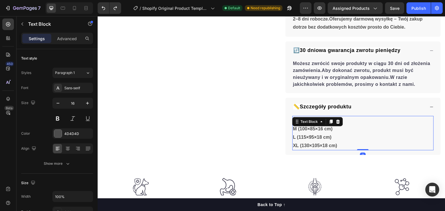
click at [306, 127] on strong "M (100×85×16 cm)" at bounding box center [313, 129] width 40 height 5
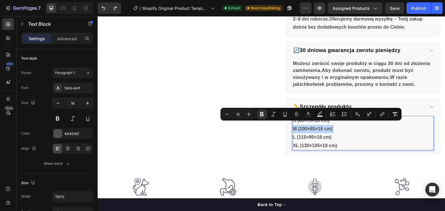
click at [306, 127] on strong "M (100×85×16 cm)" at bounding box center [313, 129] width 40 height 5
click at [344, 143] on p "S (80×70×16 cm) M (100×85×16 cm) L (115×95×18 cm) XL (130×105×18 cm)" at bounding box center [363, 133] width 140 height 33
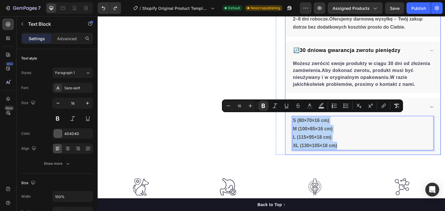
drag, startPoint x: 337, startPoint y: 142, endPoint x: 289, endPoint y: 115, distance: 54.6
click at [289, 116] on div "S (80×70×16 cm) M (100×85×16 cm) L (115×95×18 cm) XL (130×105×18 cm) Text Block…" at bounding box center [362, 135] width 155 height 39
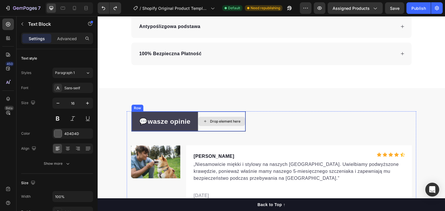
scroll to position [1963, 0]
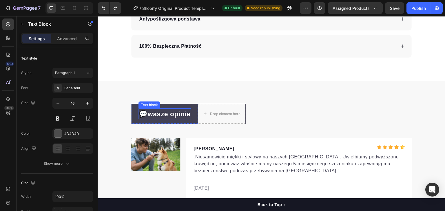
click at [156, 112] on p "💬wasze opinie" at bounding box center [164, 114] width 51 height 10
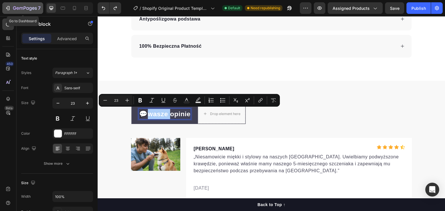
click at [10, 6] on icon "button" at bounding box center [8, 8] width 6 height 6
